Goal: Information Seeking & Learning: Learn about a topic

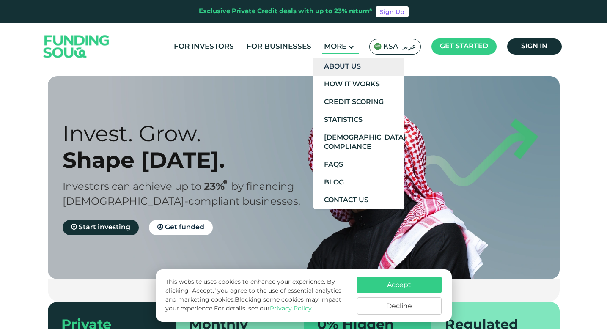
click at [350, 67] on link "About Us" at bounding box center [359, 67] width 91 height 18
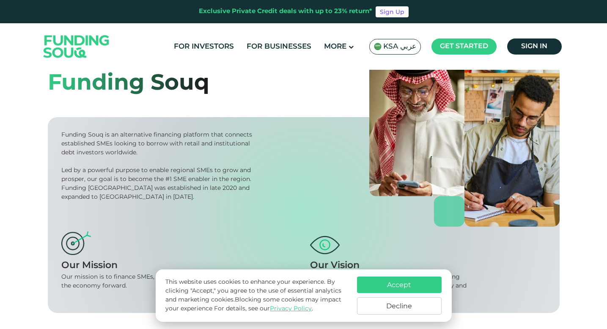
scroll to position [114, 0]
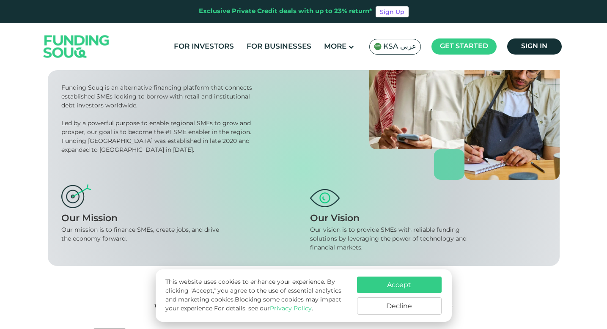
click at [148, 102] on div "Funding Souq is an alternative financing platform that connects established SME…" at bounding box center [158, 97] width 194 height 27
drag, startPoint x: 167, startPoint y: 97, endPoint x: 231, endPoint y: 99, distance: 64.0
click at [231, 99] on div "Funding Souq is an alternative financing platform that connects established SME…" at bounding box center [158, 97] width 194 height 27
click at [183, 96] on div "Funding Souq is an alternative financing platform that connects established SME…" at bounding box center [158, 97] width 194 height 27
drag, startPoint x: 170, startPoint y: 96, endPoint x: 161, endPoint y: 106, distance: 13.5
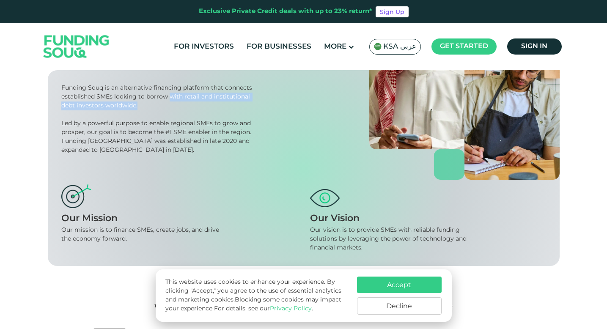
click at [161, 106] on div "Funding Souq is an alternative financing platform that connects established SME…" at bounding box center [158, 97] width 194 height 27
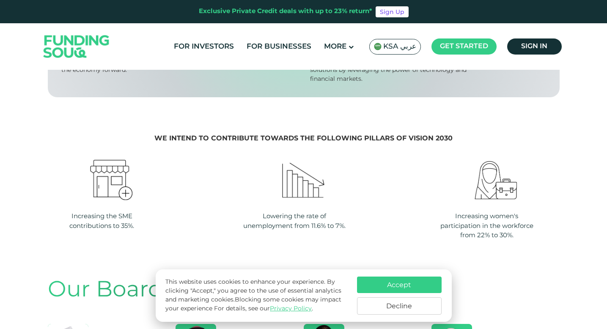
scroll to position [365, 0]
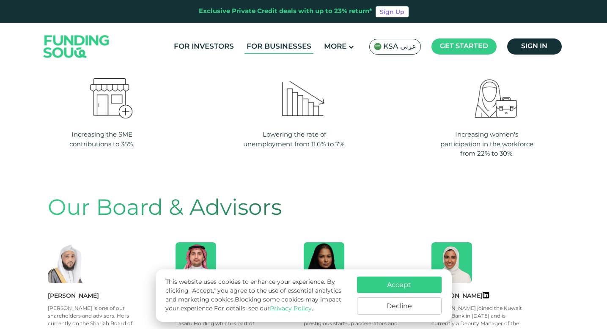
click at [266, 45] on link "For Businesses" at bounding box center [279, 47] width 69 height 14
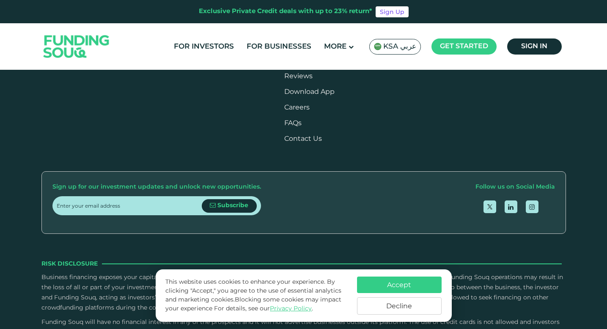
scroll to position [1003, 0]
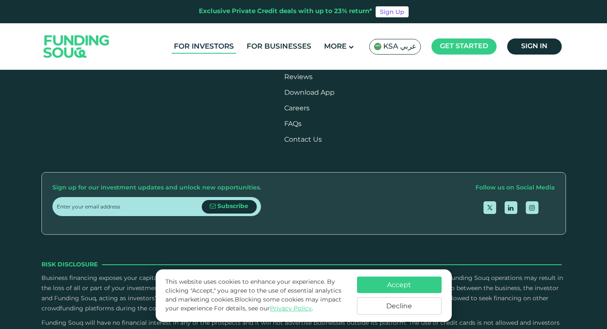
click at [224, 46] on link "For Investors" at bounding box center [204, 47] width 64 height 14
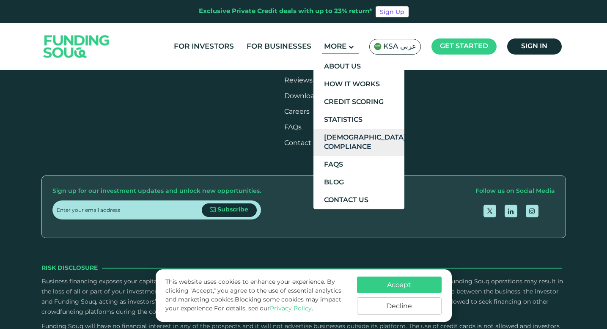
scroll to position [1003, 0]
